Goal: Transaction & Acquisition: Purchase product/service

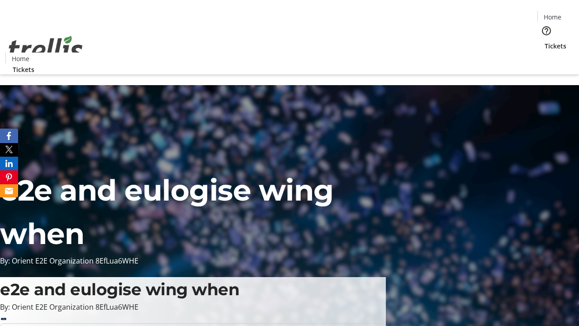
click at [545, 41] on span "Tickets" at bounding box center [556, 46] width 22 height 10
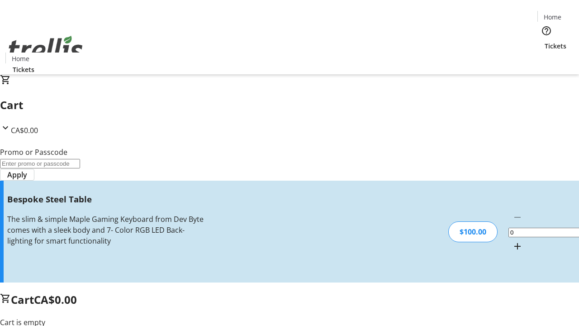
click at [512, 241] on mat-icon "Increment by one" at bounding box center [517, 246] width 11 height 11
type input "1"
type input "FREE"
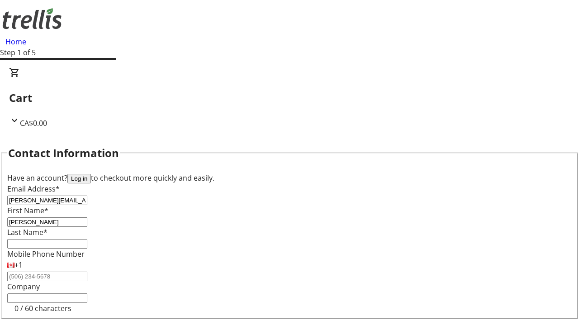
type input "[PERSON_NAME]"
type input "Tromp"
